Goal: Register for event/course

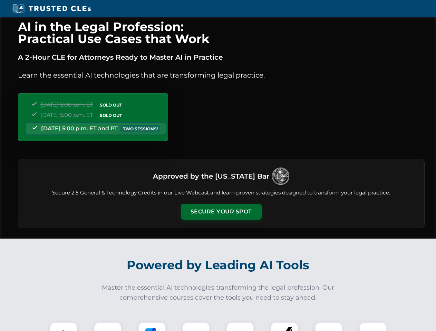
click at [221, 212] on button "Secure Your Spot" at bounding box center [221, 212] width 81 height 16
click at [63, 327] on img at bounding box center [63, 336] width 20 height 20
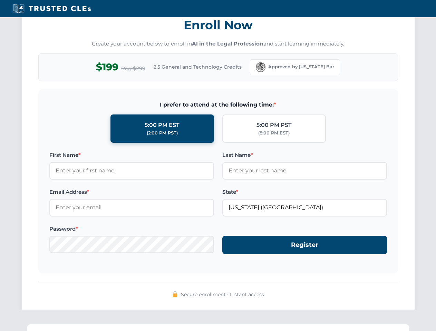
scroll to position [677, 0]
